Goal: Task Accomplishment & Management: Manage account settings

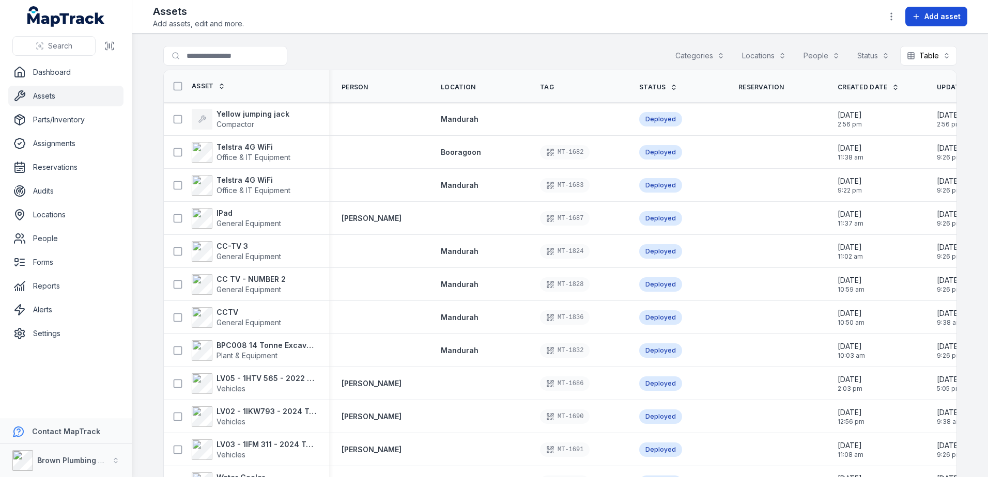
click at [935, 12] on span "Add asset" at bounding box center [942, 16] width 36 height 10
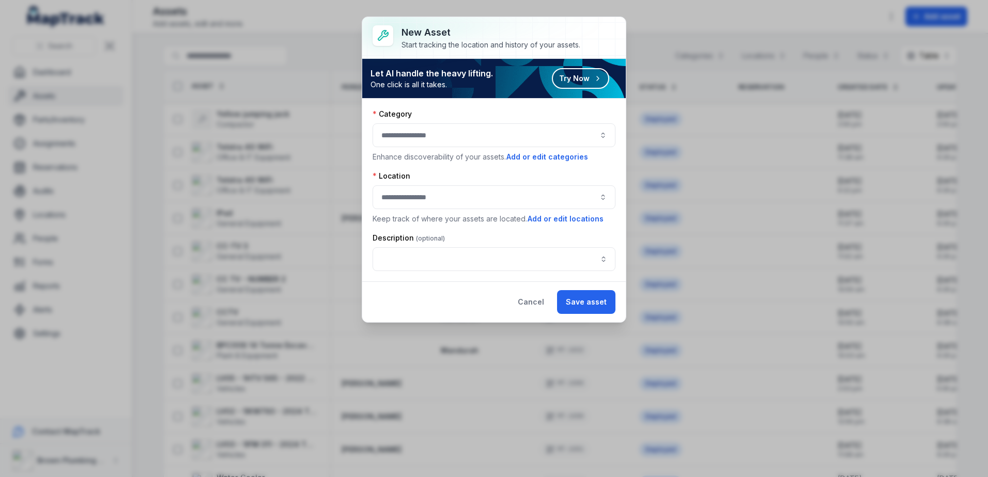
click at [410, 126] on button "button" at bounding box center [494, 136] width 243 height 24
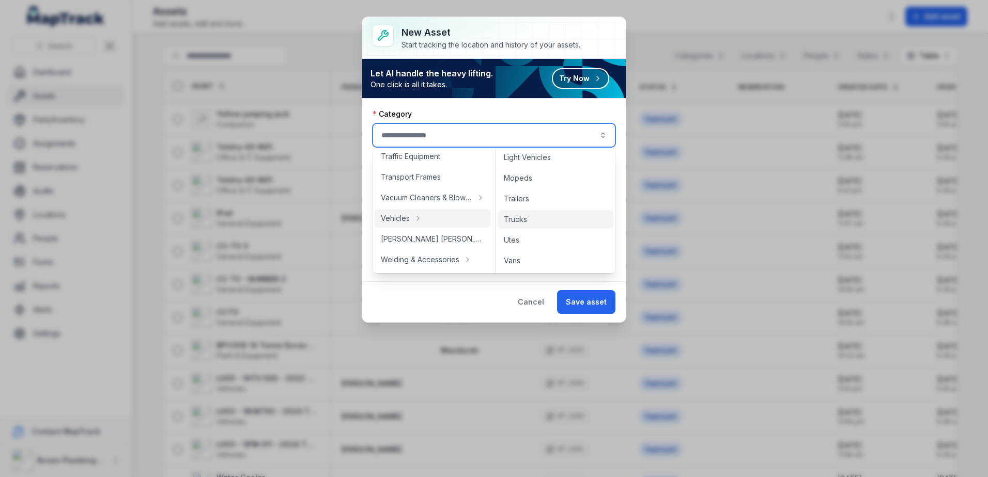
scroll to position [6, 0]
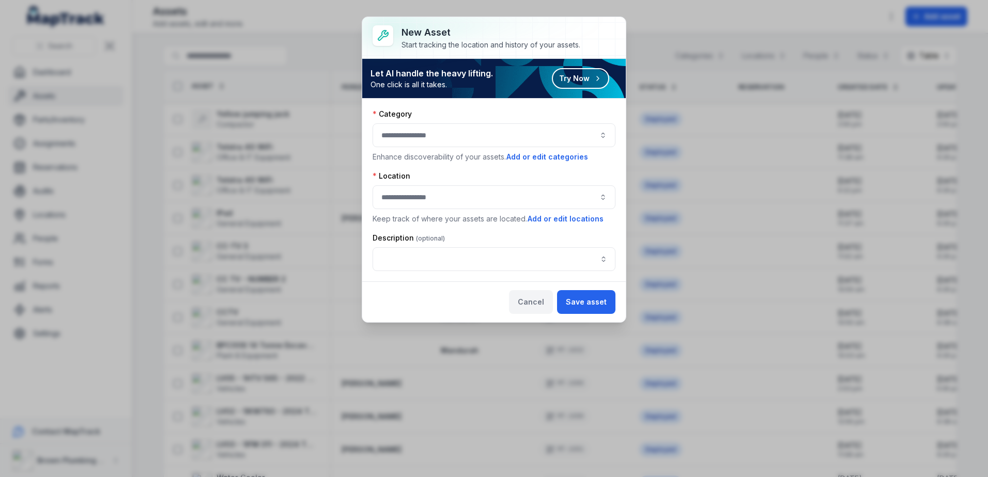
click at [534, 297] on button "Cancel" at bounding box center [531, 302] width 44 height 24
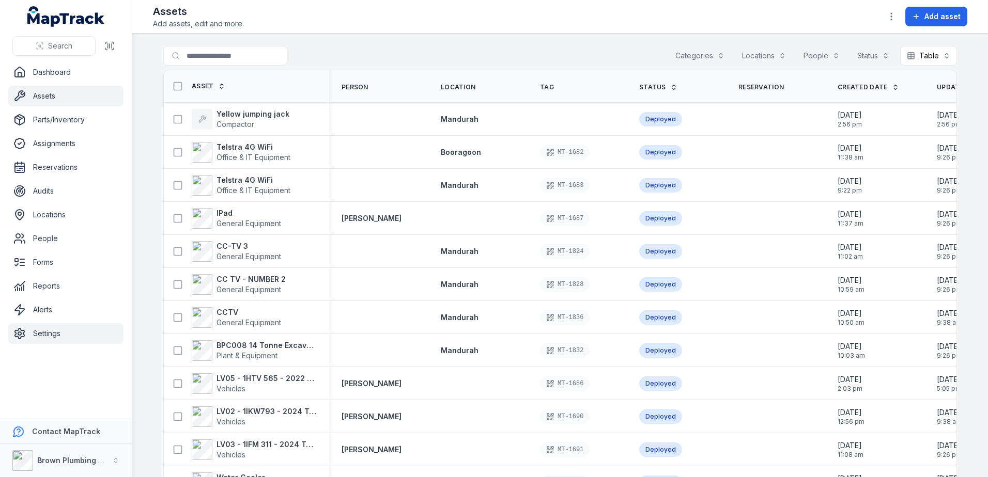
click at [39, 334] on link "Settings" at bounding box center [65, 333] width 115 height 21
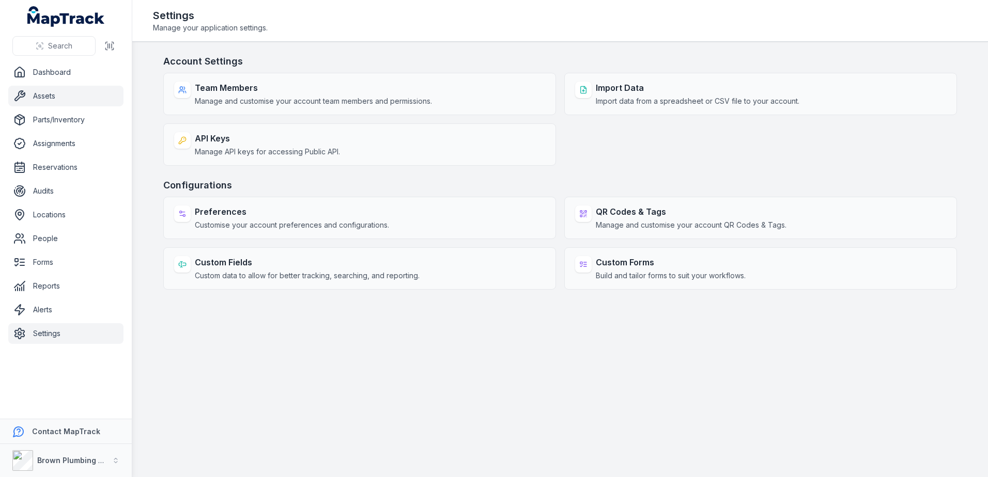
click at [41, 94] on link "Assets" at bounding box center [65, 96] width 115 height 21
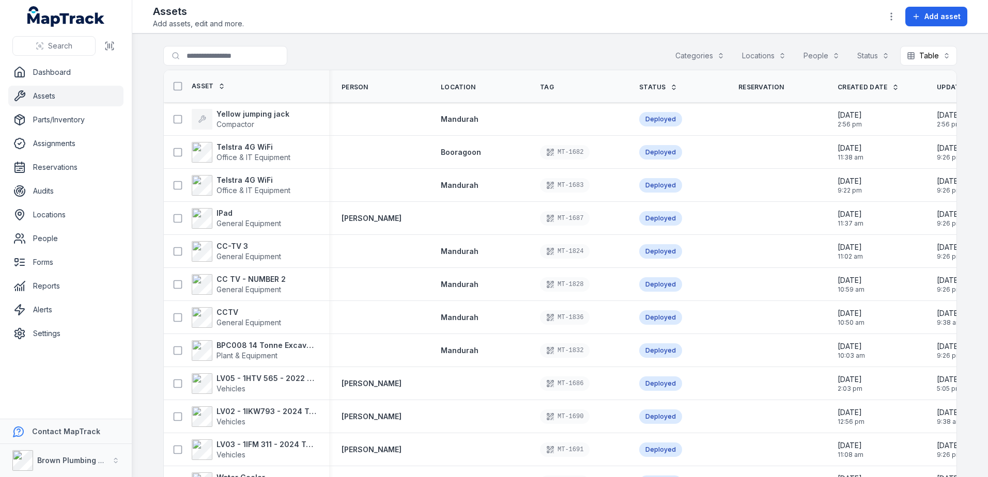
click at [41, 93] on link "Assets" at bounding box center [65, 96] width 115 height 21
click at [74, 461] on strong "Brown Plumbing & Civil" at bounding box center [79, 460] width 84 height 9
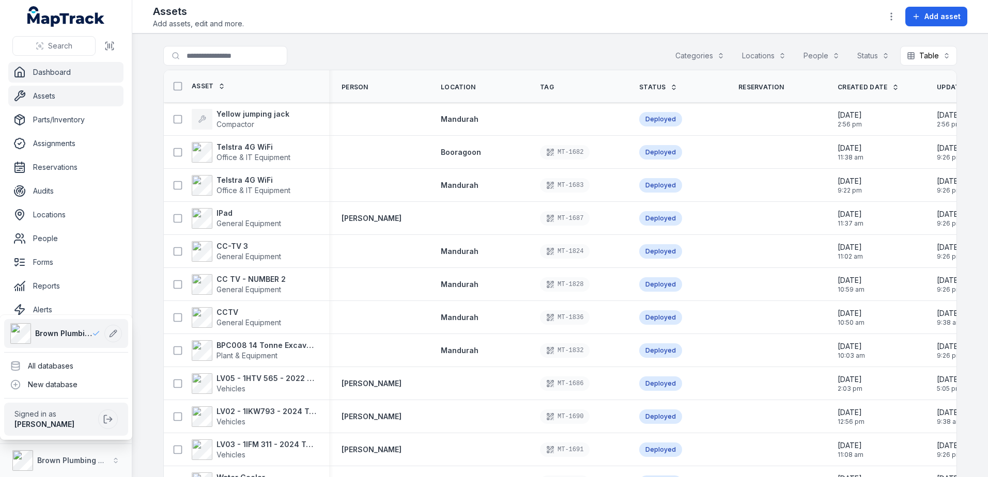
click at [53, 71] on div "Search Dashboard Assets Parts/Inventory Assignments Reservations Audits Locatio…" at bounding box center [66, 238] width 132 height 477
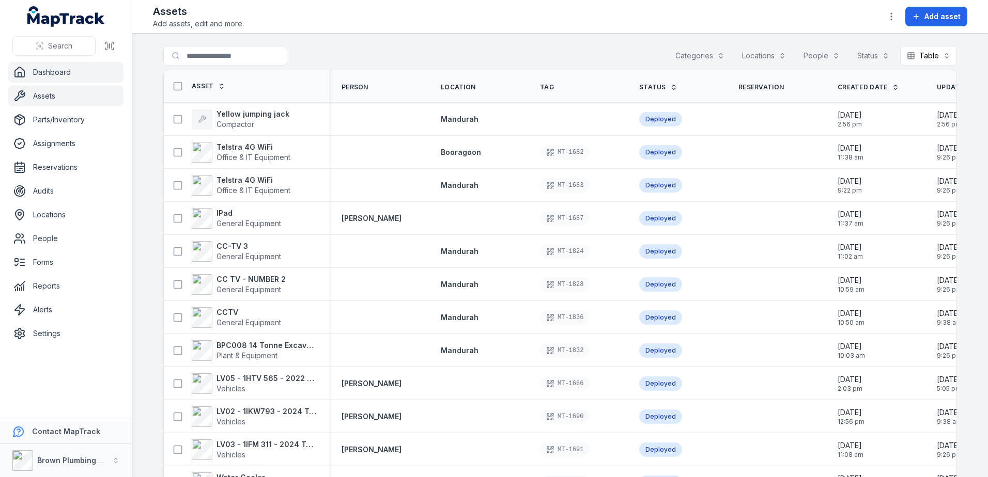
click at [54, 70] on link "Dashboard" at bounding box center [65, 72] width 115 height 21
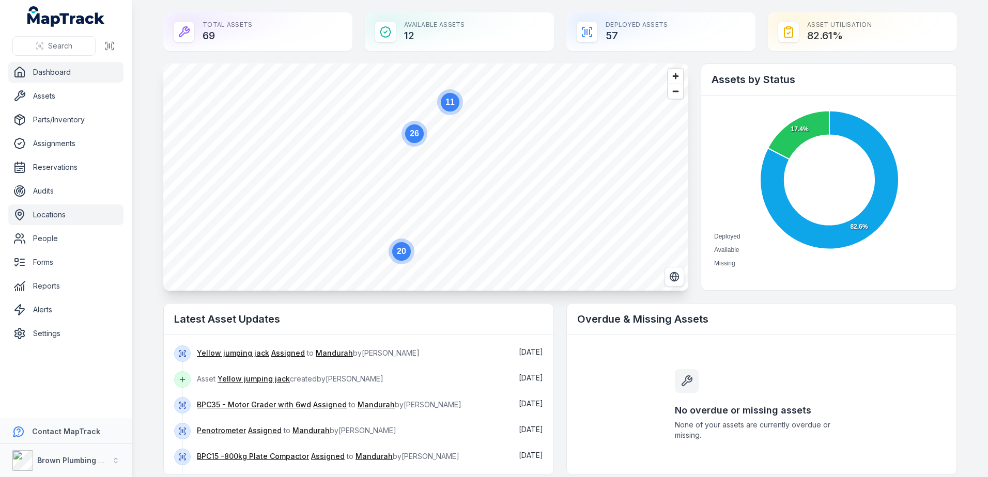
click at [53, 214] on link "Locations" at bounding box center [65, 215] width 115 height 21
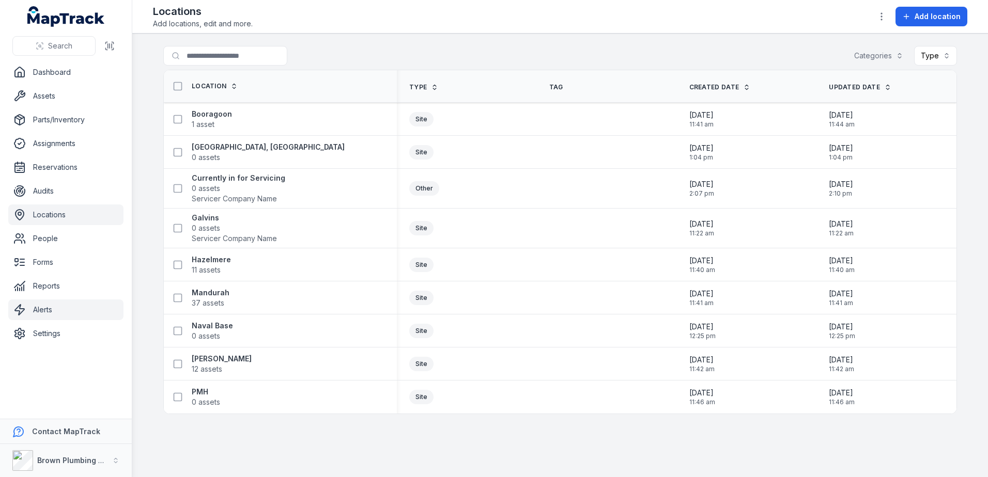
click at [42, 307] on link "Alerts" at bounding box center [65, 310] width 115 height 21
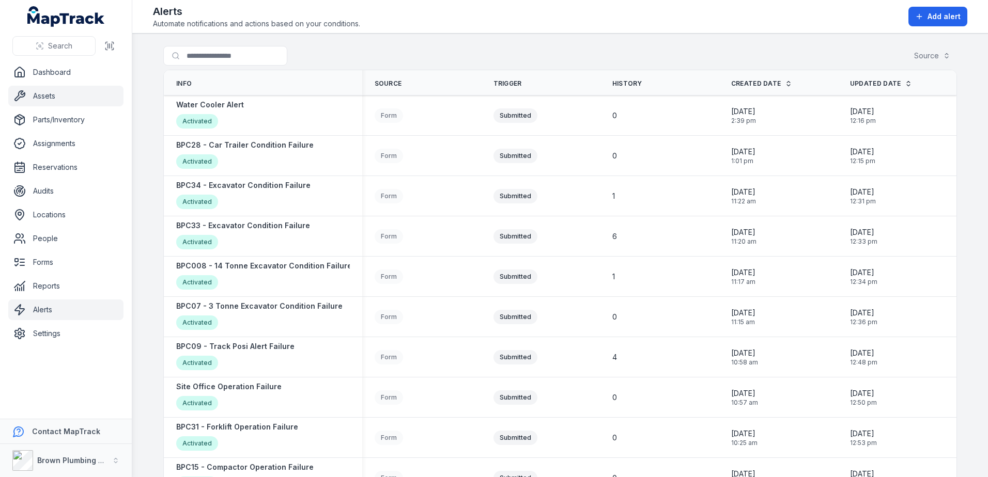
click at [38, 97] on link "Assets" at bounding box center [65, 96] width 115 height 21
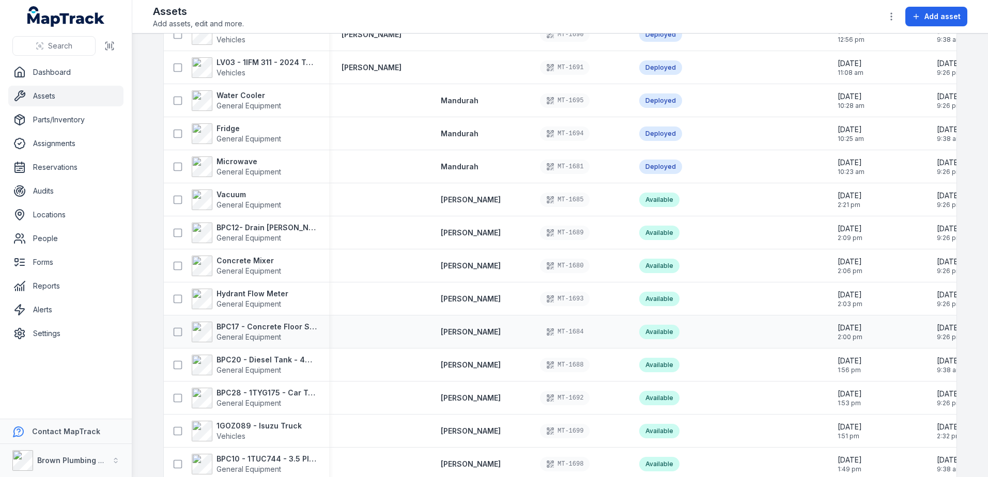
scroll to position [827, 0]
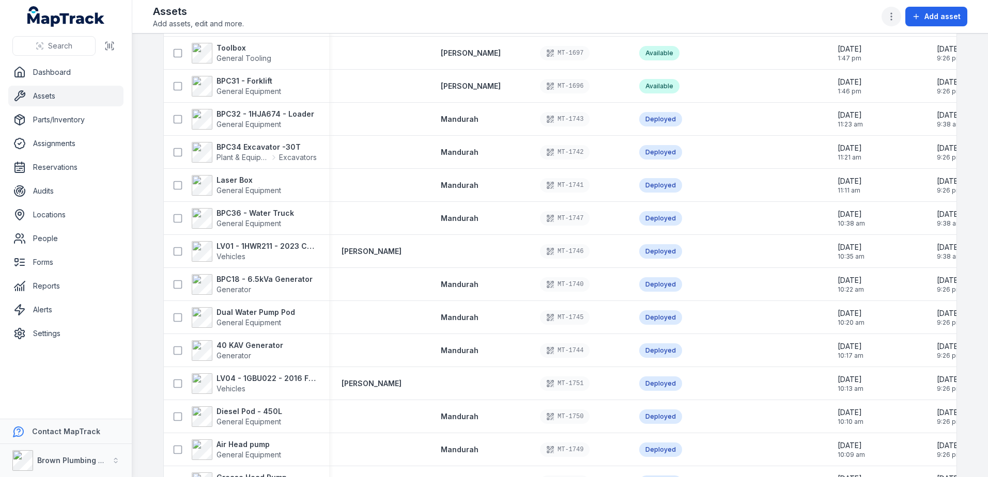
click at [893, 19] on icon "button" at bounding box center [891, 16] width 10 height 10
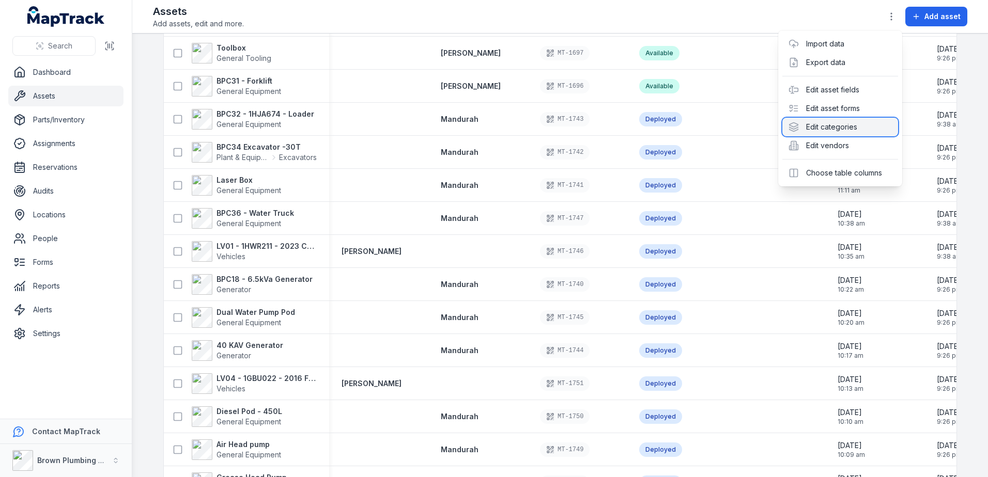
click at [825, 125] on div "Edit categories" at bounding box center [840, 127] width 116 height 19
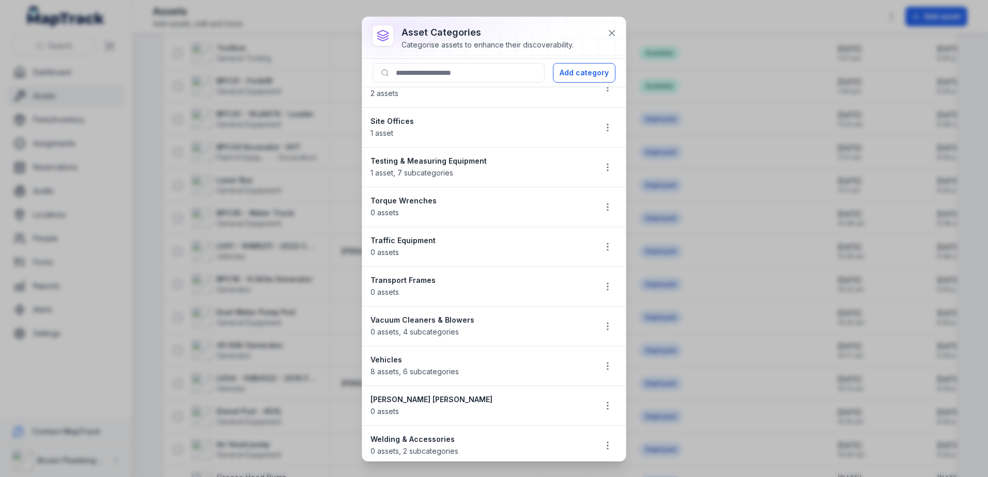
scroll to position [1415, 0]
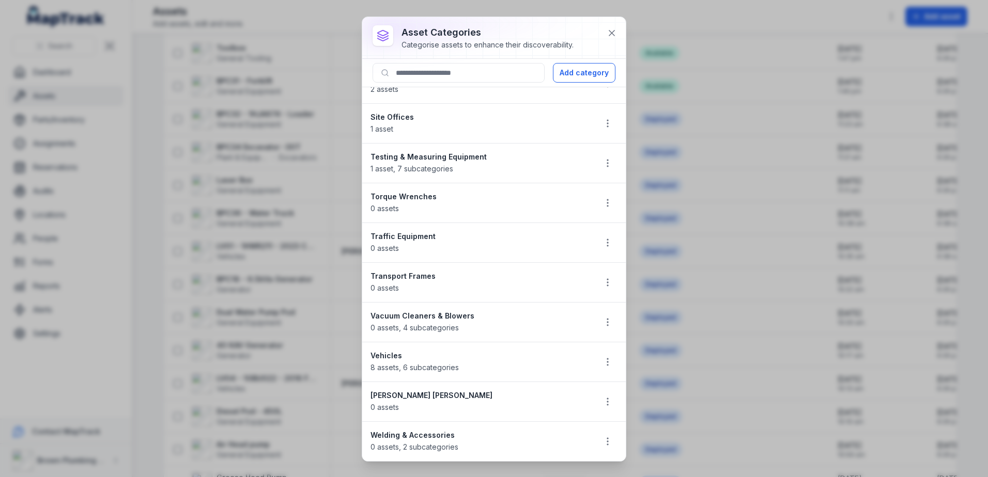
click at [416, 367] on span "8 assets , 6 subcategories" at bounding box center [415, 367] width 88 height 9
click at [603, 362] on icon "button" at bounding box center [608, 362] width 10 height 10
click at [521, 392] on div "Edit" at bounding box center [548, 389] width 116 height 19
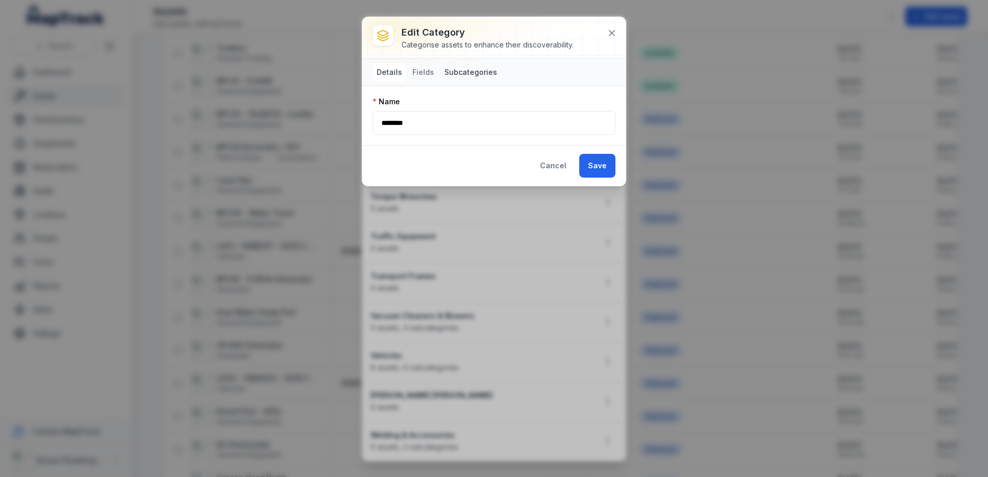
click at [454, 72] on button "Subcategories" at bounding box center [470, 72] width 61 height 19
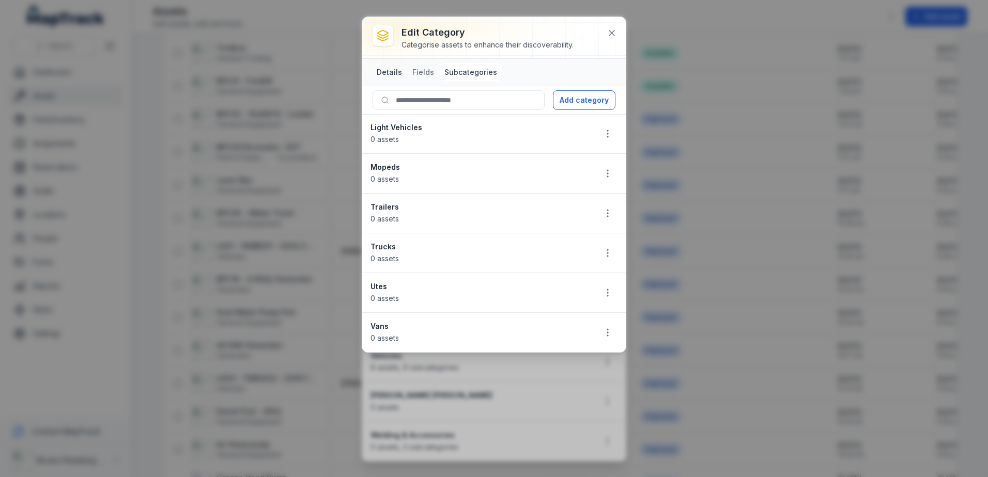
click at [383, 73] on button "Details" at bounding box center [390, 72] width 34 height 19
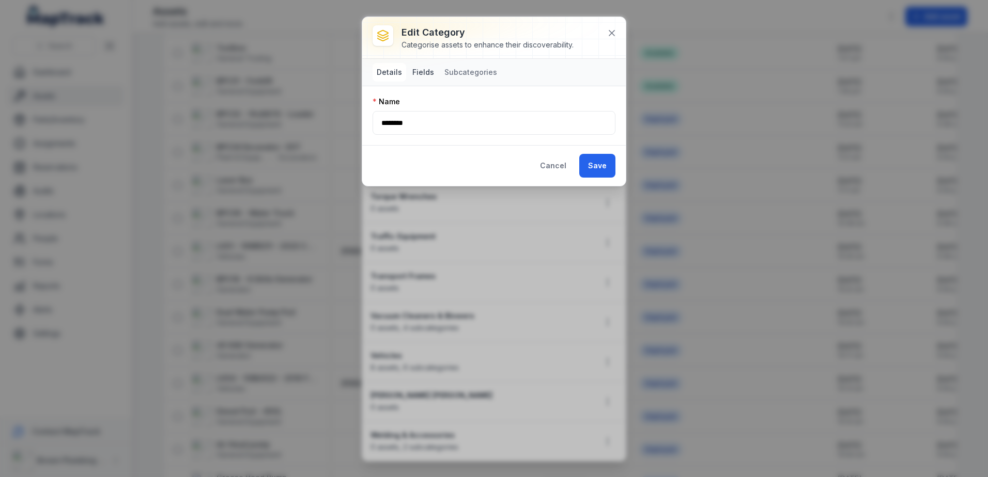
click at [419, 73] on button "Fields" at bounding box center [423, 72] width 30 height 19
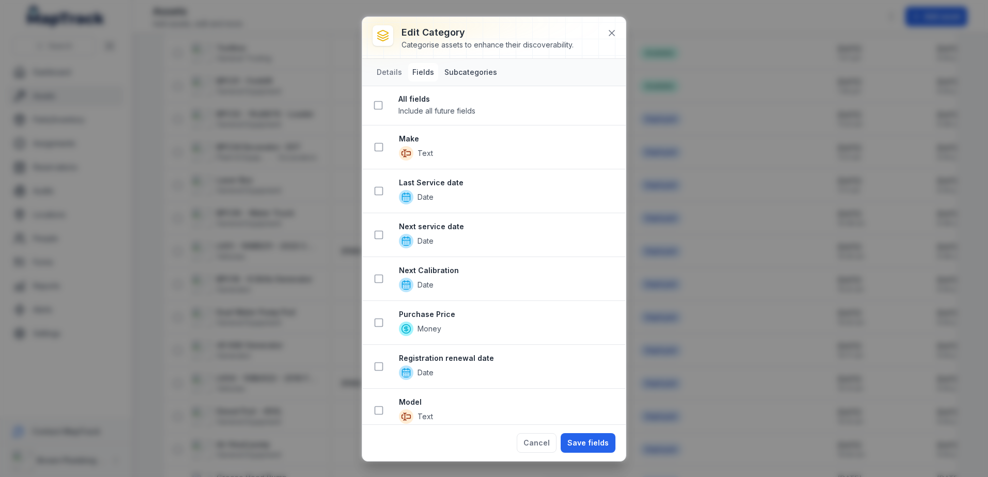
click at [477, 68] on button "Subcategories" at bounding box center [470, 72] width 61 height 19
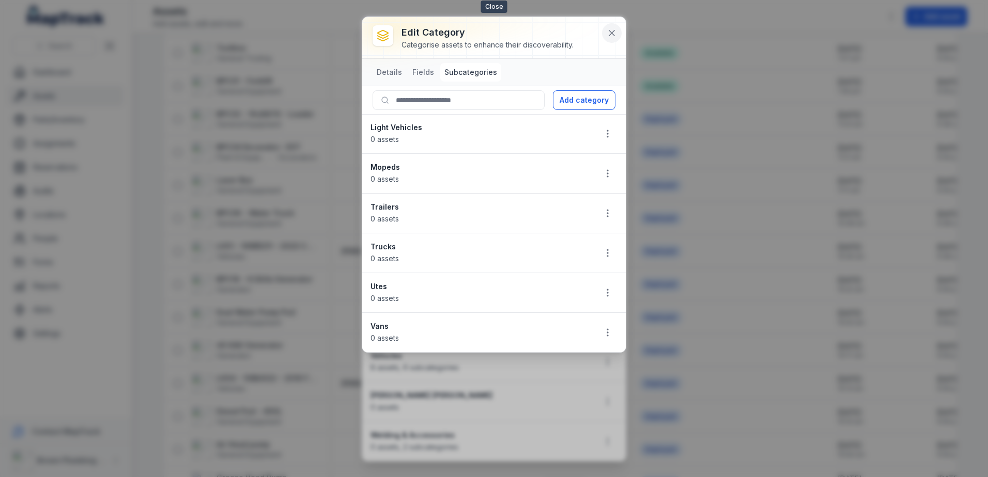
click at [612, 29] on icon at bounding box center [612, 33] width 10 height 10
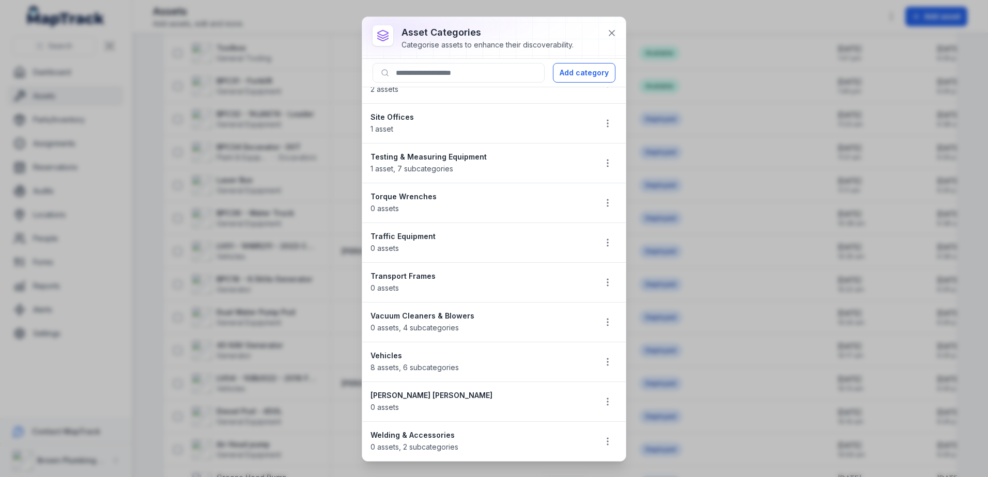
click at [398, 366] on span "8 assets , 6 subcategories" at bounding box center [415, 367] width 88 height 9
click at [437, 369] on span "8 assets , 6 subcategories" at bounding box center [415, 367] width 88 height 9
click at [603, 363] on icon "button" at bounding box center [608, 362] width 10 height 10
click at [522, 387] on div "Edit" at bounding box center [548, 389] width 116 height 19
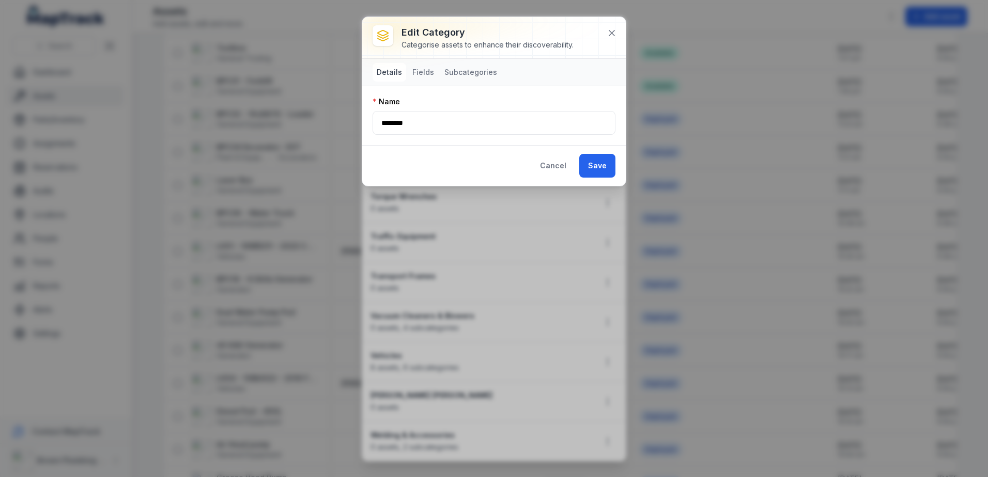
click at [390, 71] on button "Details" at bounding box center [390, 72] width 34 height 19
click at [422, 69] on button "Fields" at bounding box center [423, 72] width 30 height 19
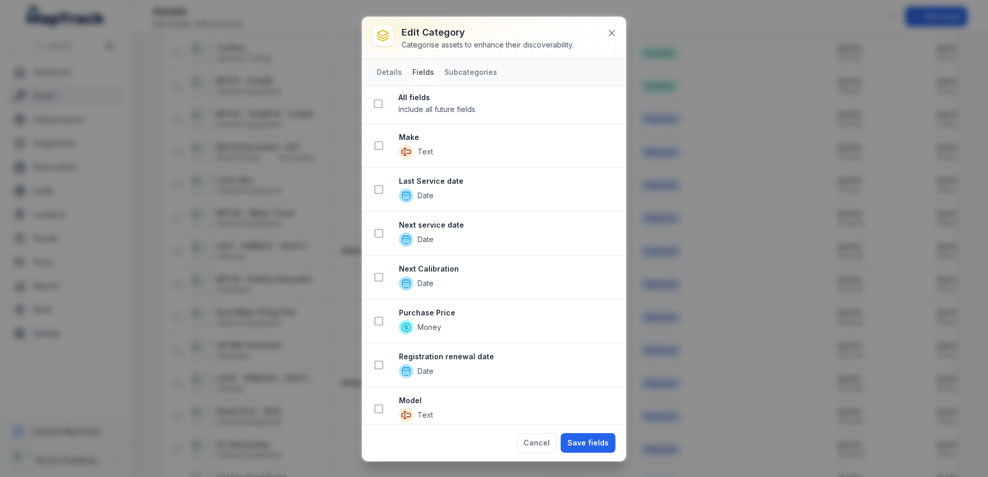
scroll to position [0, 0]
click at [479, 69] on button "Subcategories" at bounding box center [470, 72] width 61 height 19
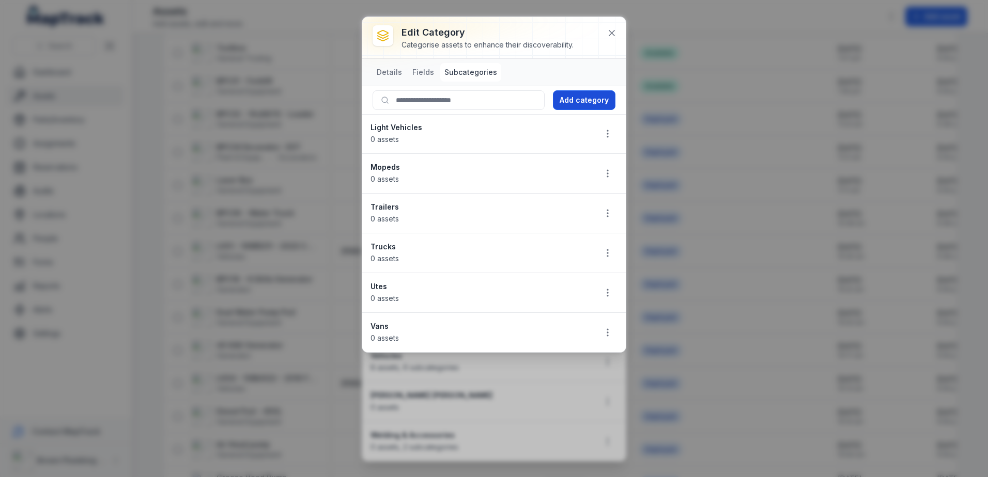
click at [600, 99] on button "Add category" at bounding box center [584, 100] width 63 height 20
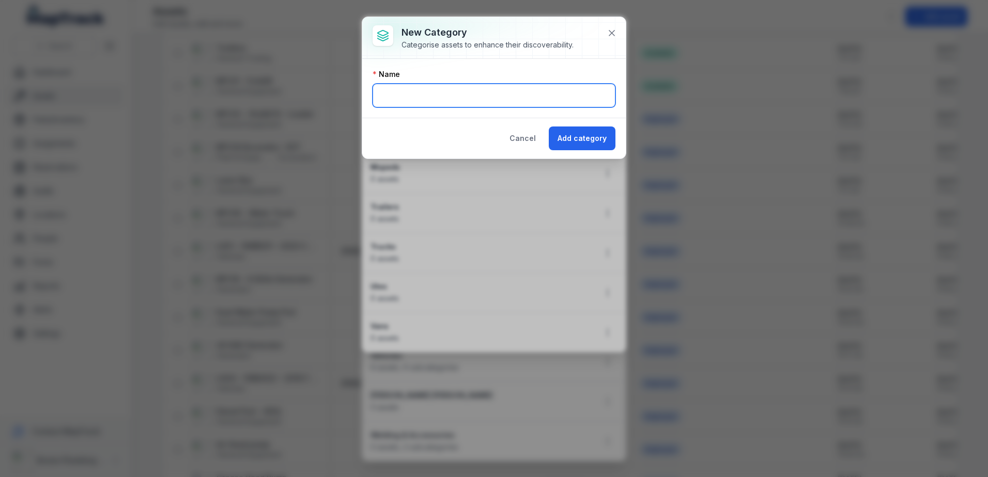
click at [491, 100] on input "text" at bounding box center [494, 96] width 243 height 24
type input "**********"
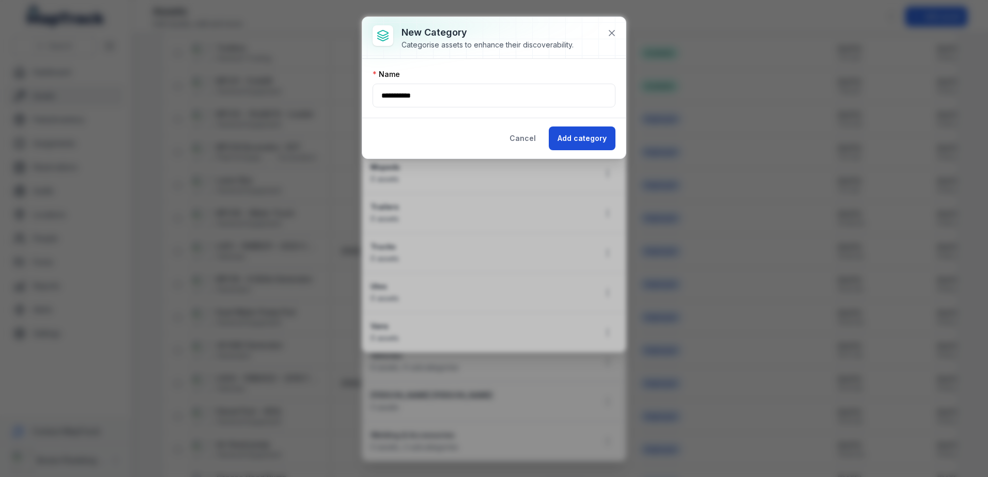
click at [565, 144] on button "Add category" at bounding box center [582, 139] width 67 height 24
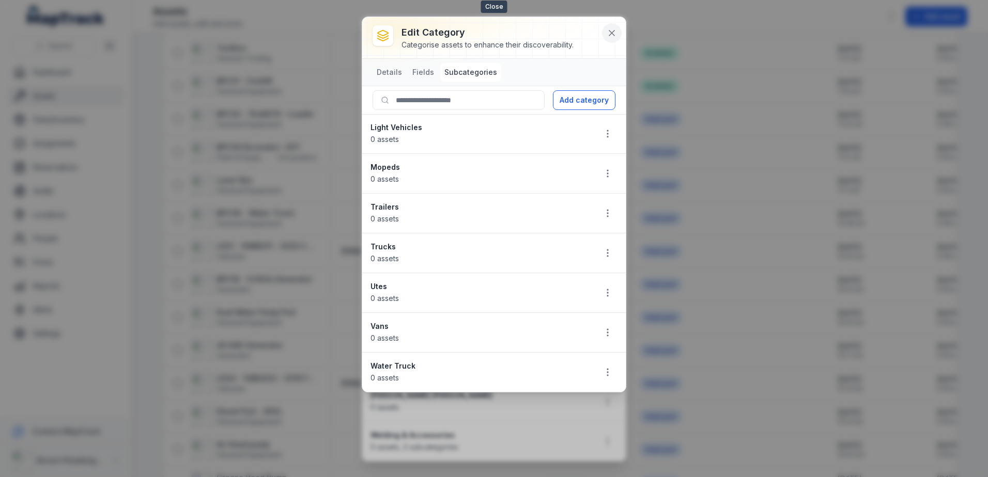
click at [608, 33] on icon at bounding box center [612, 33] width 10 height 10
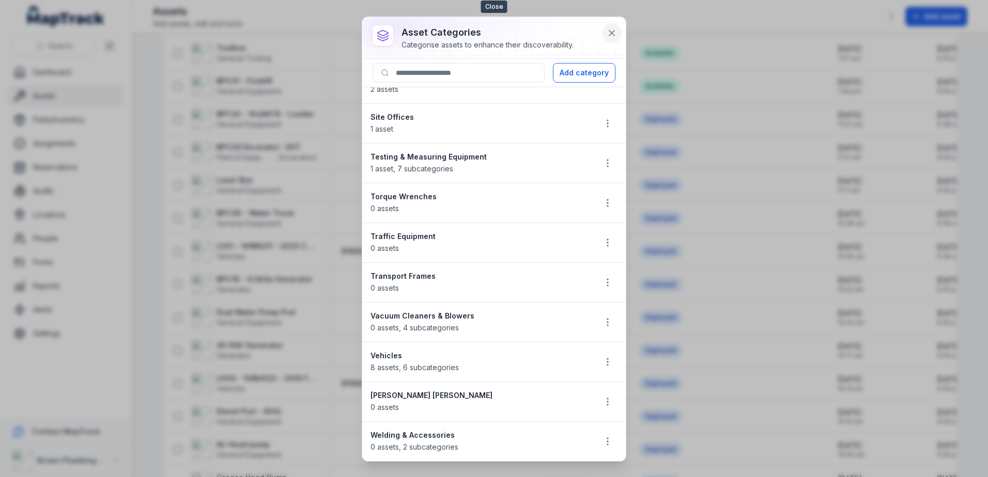
click at [616, 28] on icon at bounding box center [612, 33] width 10 height 10
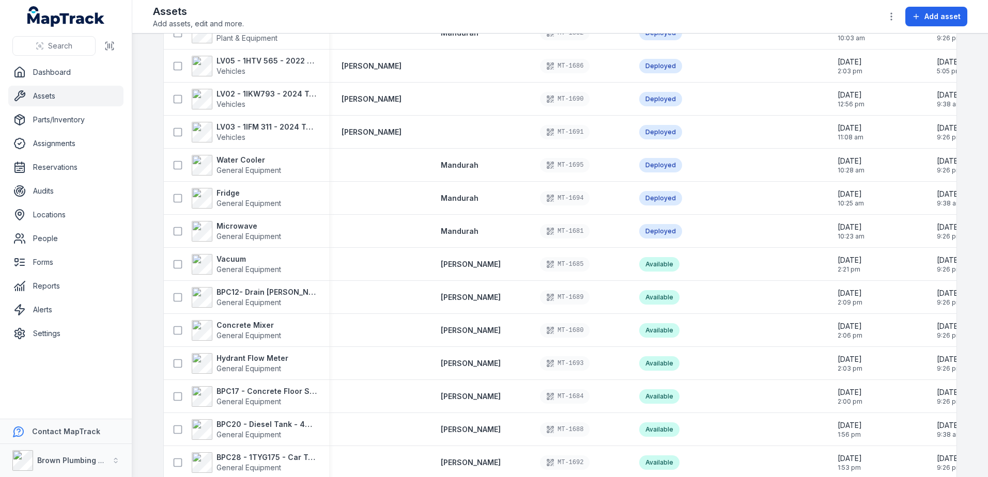
scroll to position [310, 0]
